Goal: Information Seeking & Learning: Check status

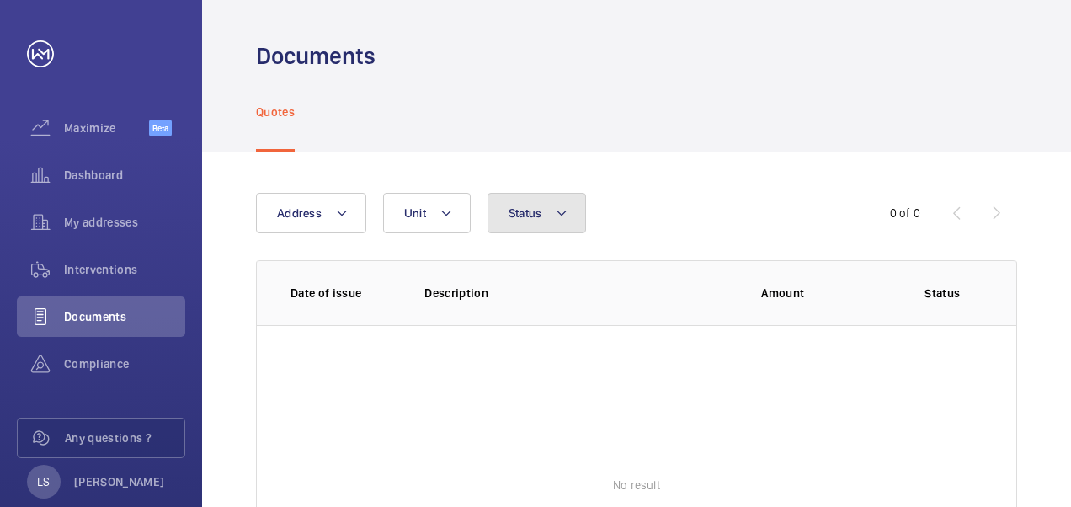
click at [564, 215] on mat-icon at bounding box center [561, 213] width 13 height 20
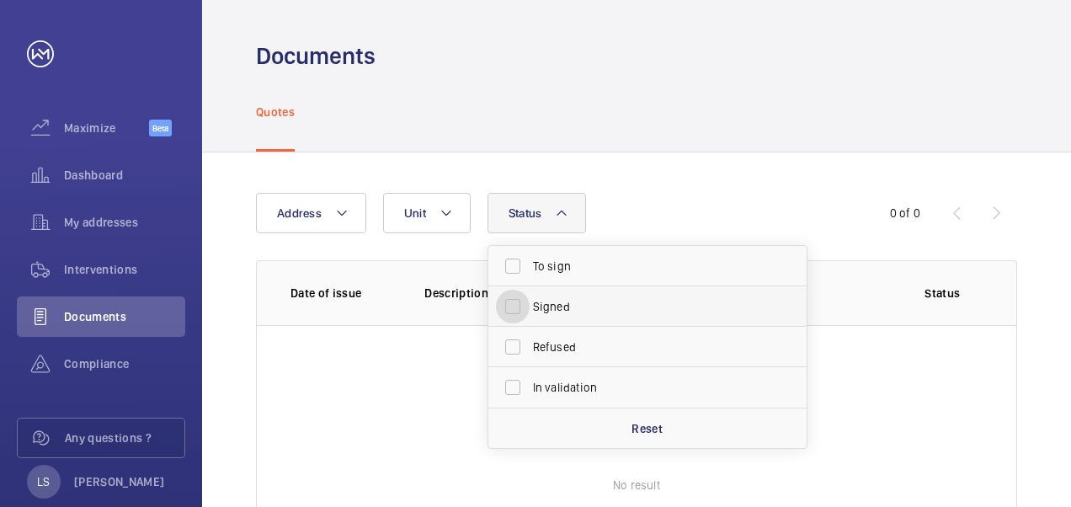
click at [518, 307] on input "Signed" at bounding box center [513, 307] width 34 height 34
click at [634, 427] on p "Reset" at bounding box center [646, 428] width 31 height 17
checkbox input "false"
click at [332, 333] on wm-front-table-empty-state "No result" at bounding box center [636, 485] width 759 height 320
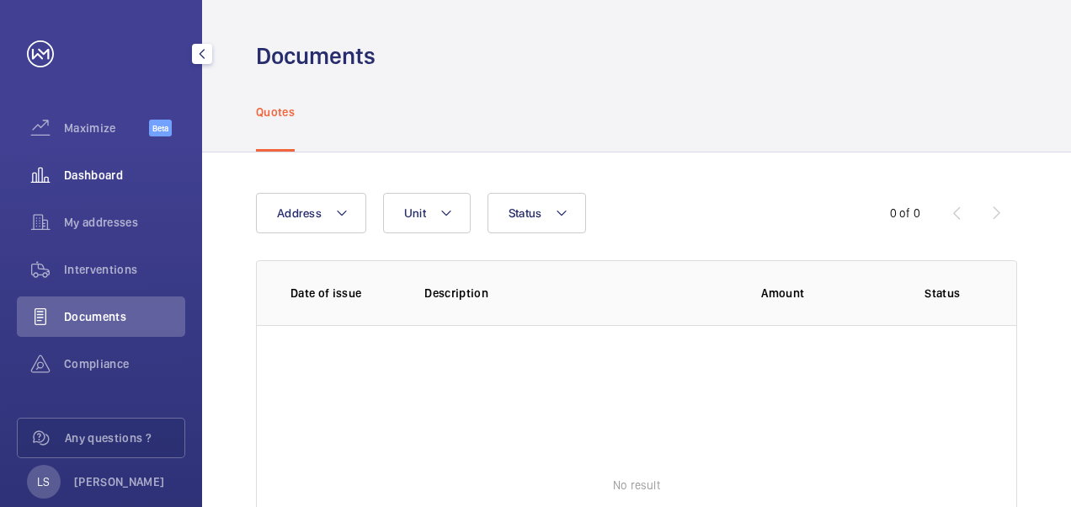
click at [85, 176] on span "Dashboard" at bounding box center [124, 175] width 121 height 17
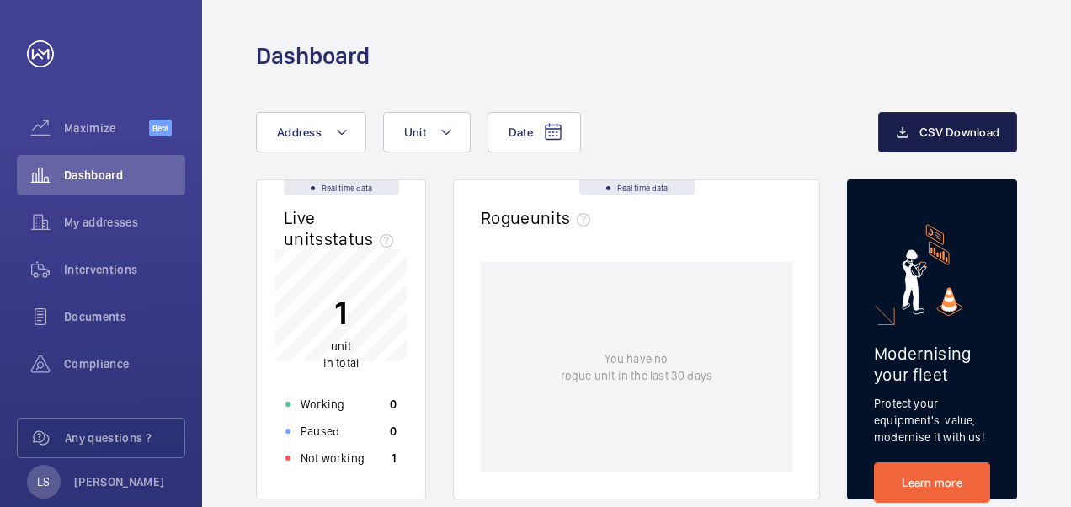
click at [931, 132] on span "CSV Download" at bounding box center [959, 131] width 80 height 13
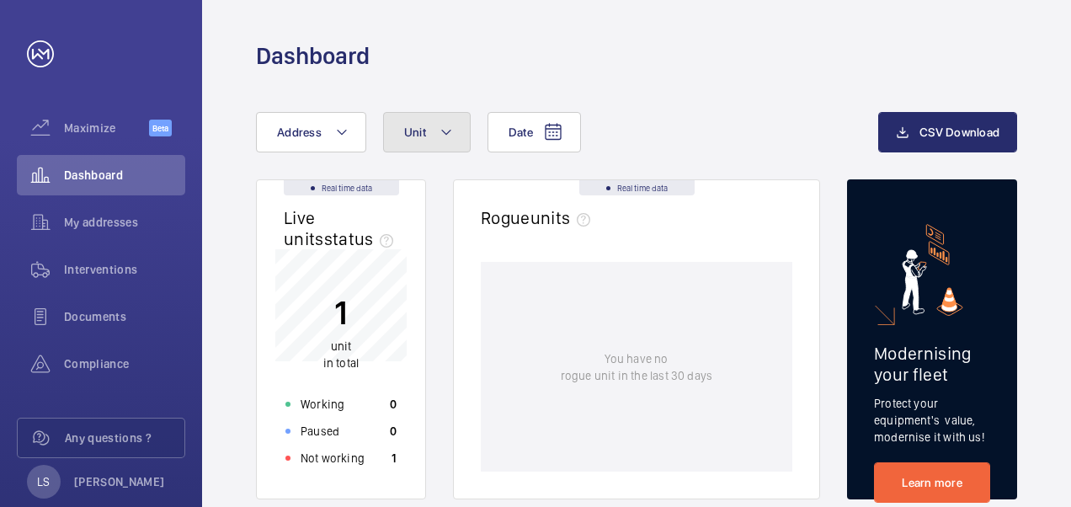
click at [439, 129] on mat-icon at bounding box center [445, 132] width 13 height 20
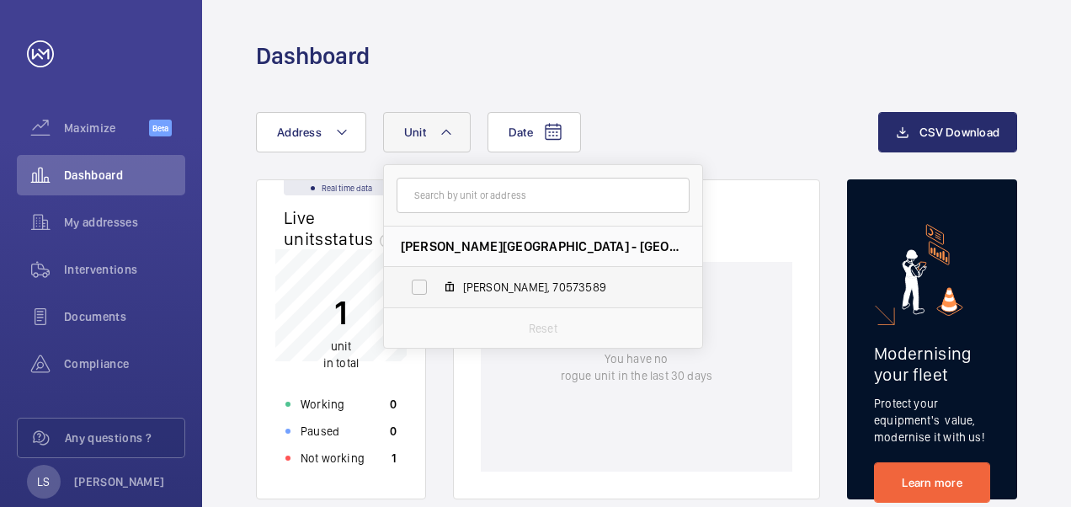
click at [469, 285] on span "[PERSON_NAME], 70573589" at bounding box center [560, 287] width 195 height 17
click at [436, 285] on input "[PERSON_NAME], 70573589" at bounding box center [419, 287] width 34 height 34
click at [469, 285] on span "[PERSON_NAME], 70573589" at bounding box center [560, 287] width 195 height 17
click at [436, 285] on input "[PERSON_NAME], 70573589" at bounding box center [419, 287] width 34 height 34
checkbox input "false"
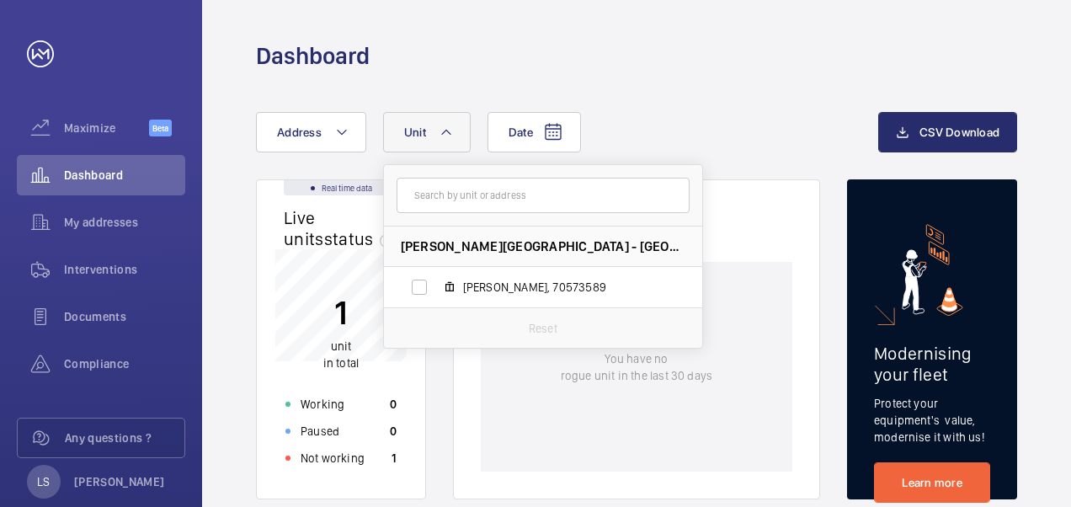
click at [542, 429] on div "You have no rogue unit in the last 30 days" at bounding box center [636, 367] width 311 height 210
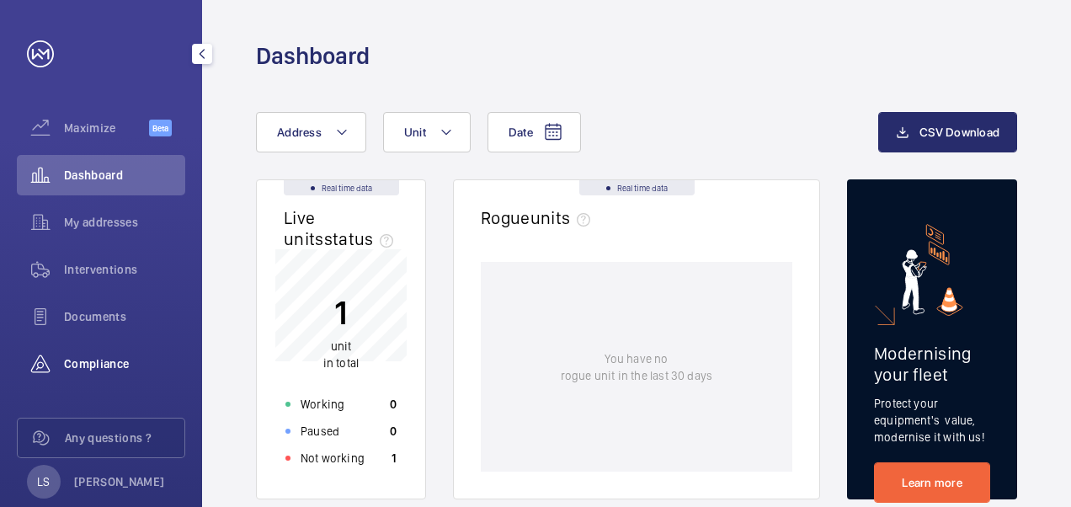
click at [93, 359] on span "Compliance" at bounding box center [124, 363] width 121 height 17
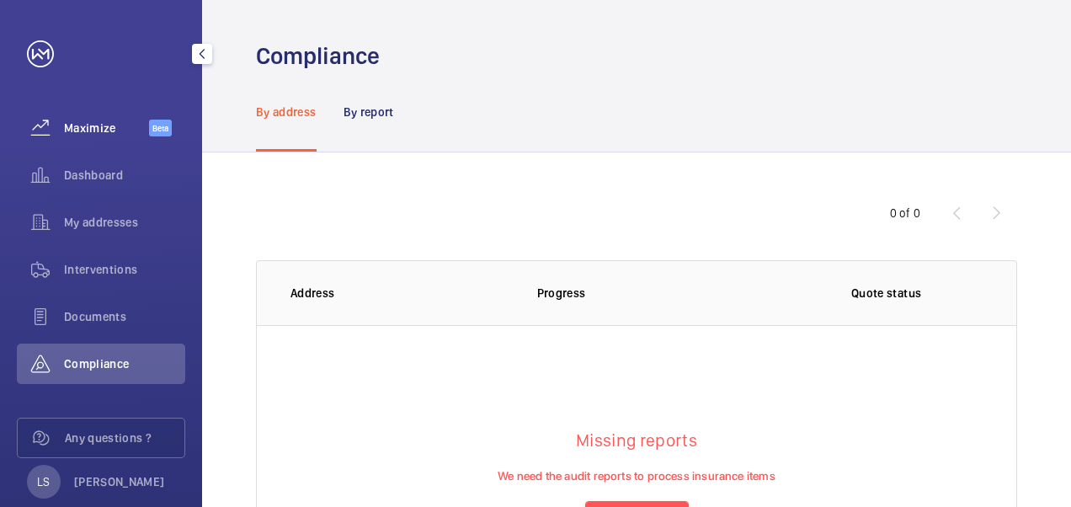
click at [83, 125] on span "Maximize" at bounding box center [106, 128] width 85 height 17
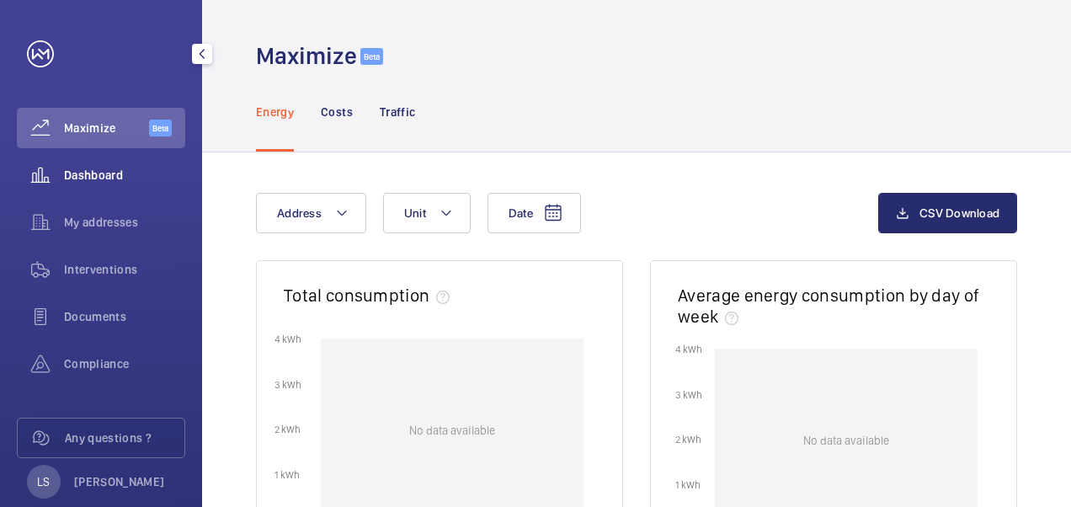
click at [93, 162] on div "Dashboard" at bounding box center [101, 175] width 168 height 40
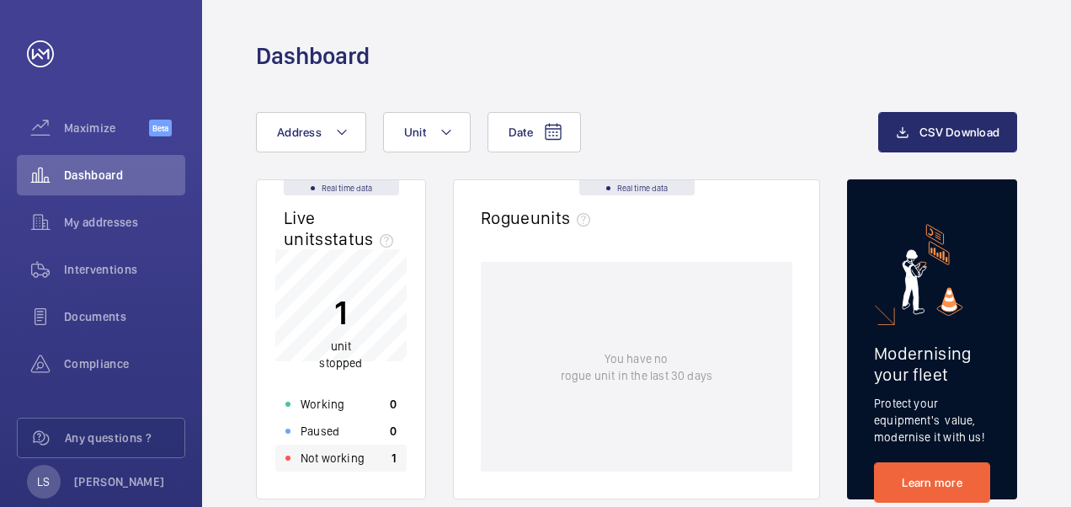
click at [325, 454] on p "Not working" at bounding box center [332, 457] width 64 height 17
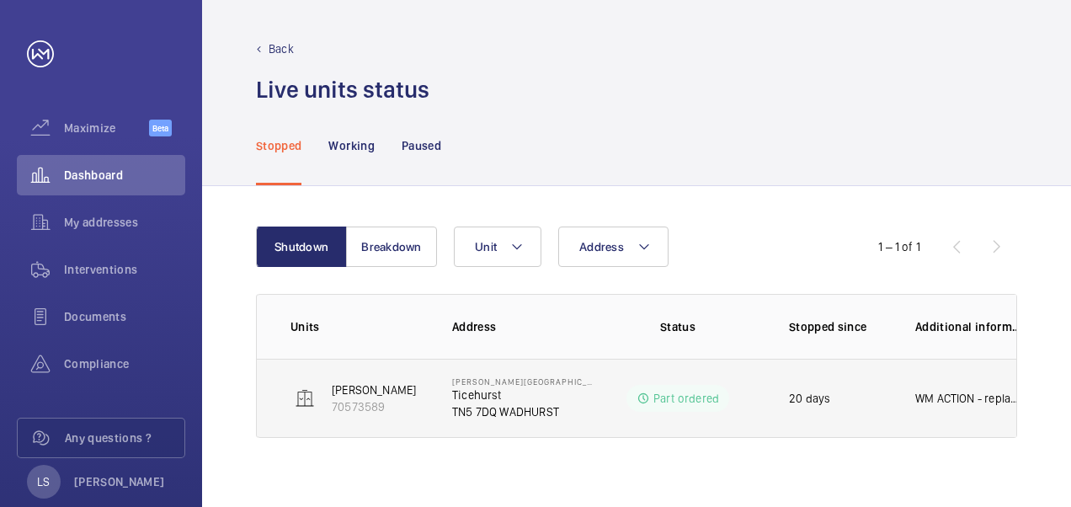
click at [301, 397] on img at bounding box center [305, 398] width 20 height 20
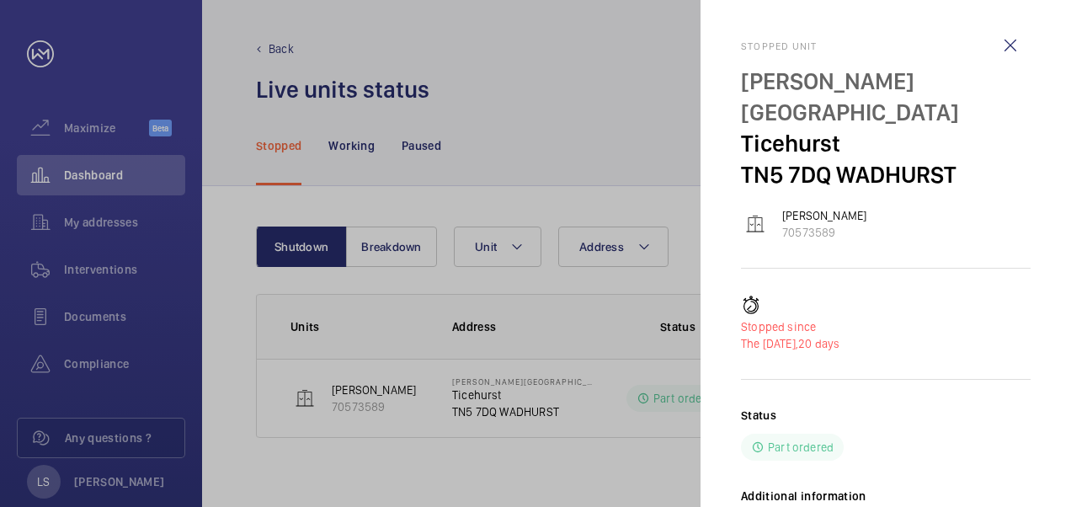
click at [539, 96] on div at bounding box center [535, 253] width 1071 height 507
